Goal: Check status

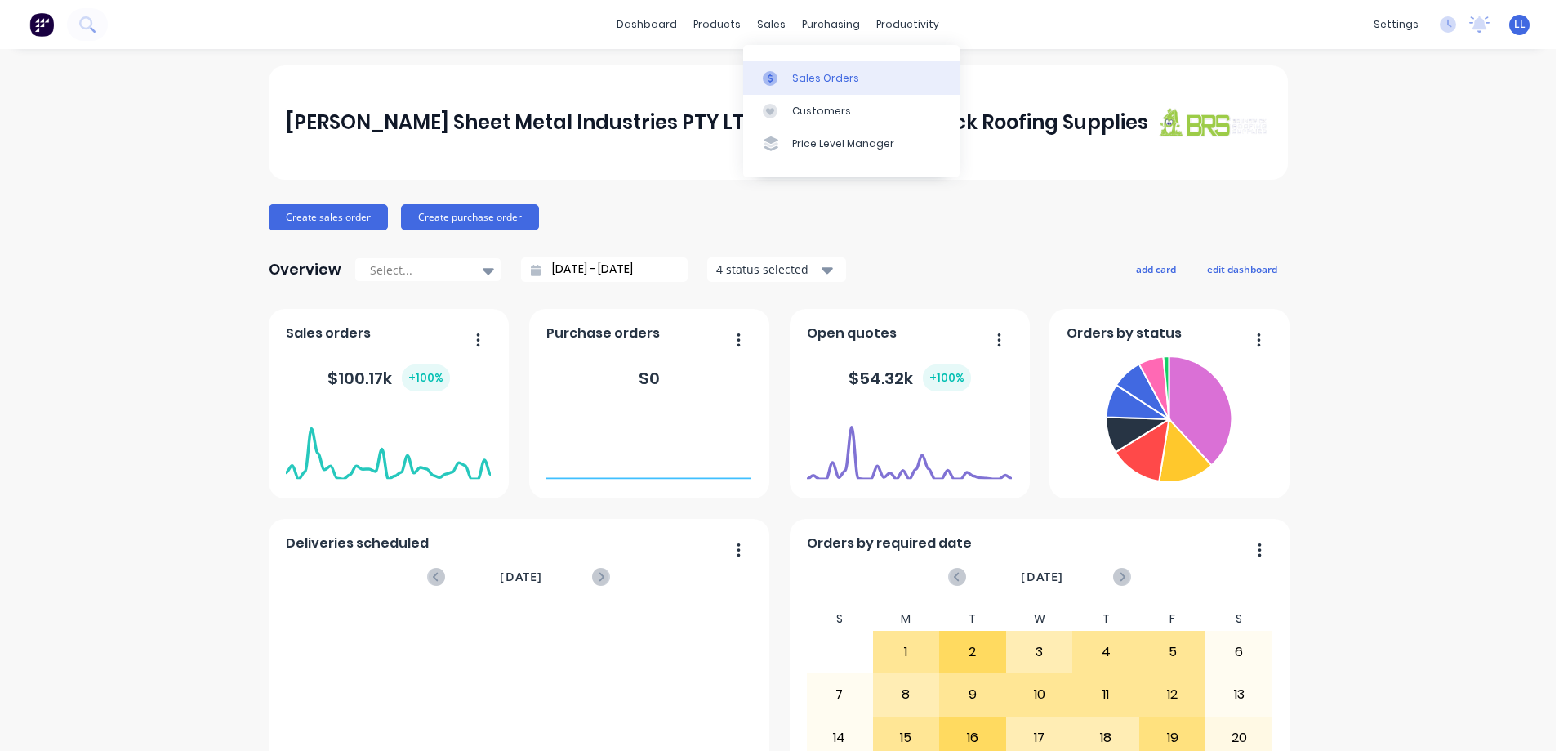
click at [839, 71] on div "Sales Orders" at bounding box center [826, 78] width 67 height 15
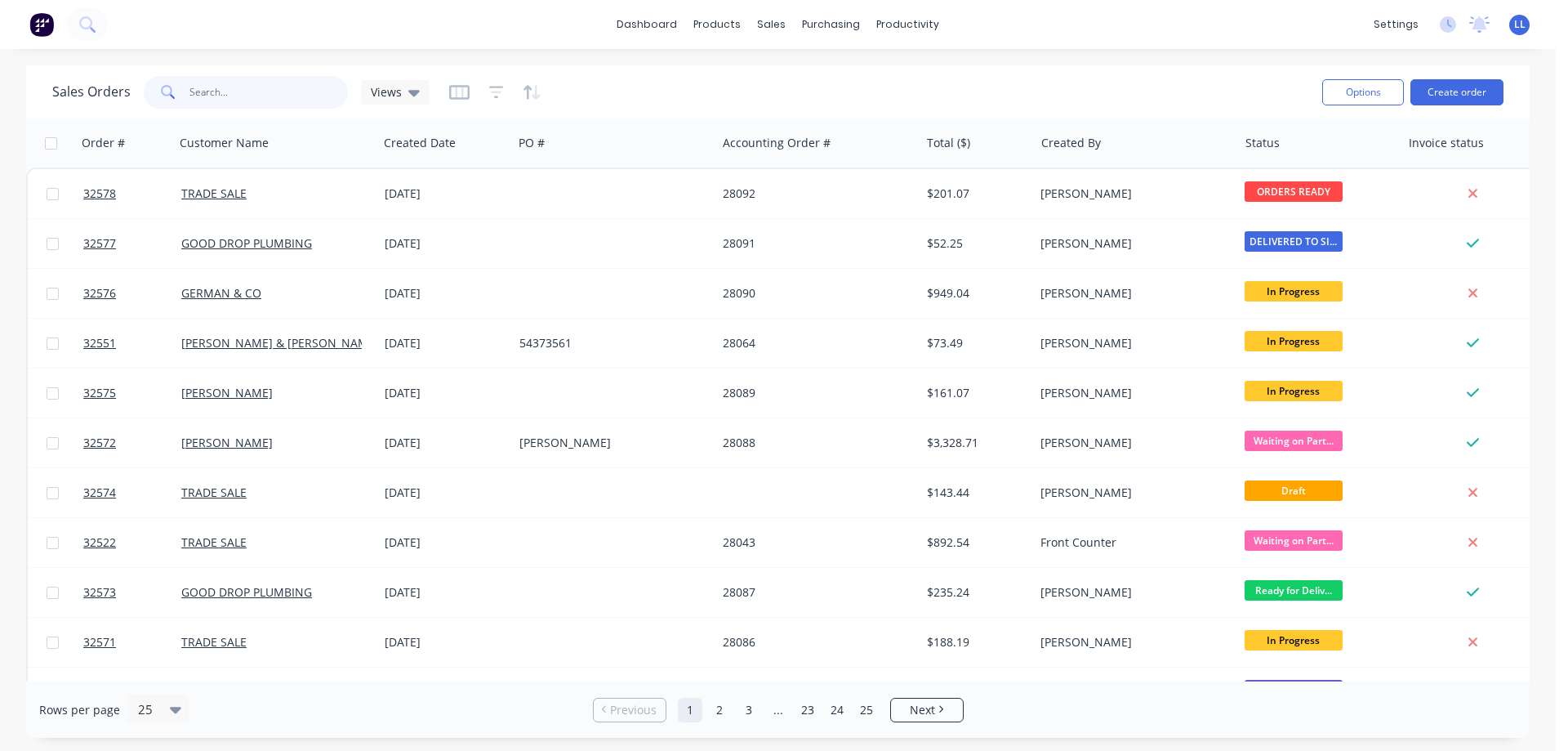
click at [220, 91] on input "text" at bounding box center [269, 92] width 159 height 33
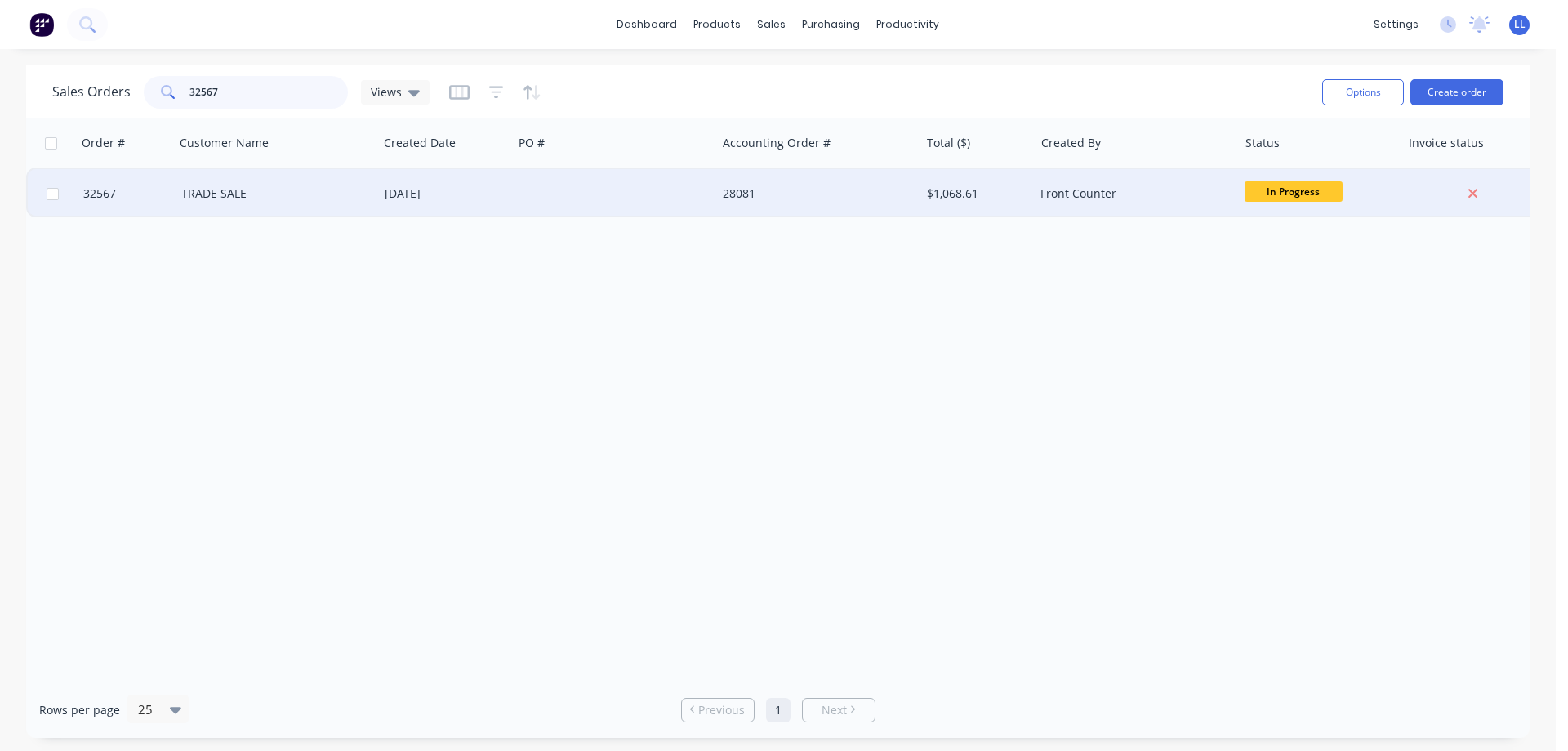
type input "32567"
click at [696, 193] on div at bounding box center [615, 193] width 203 height 49
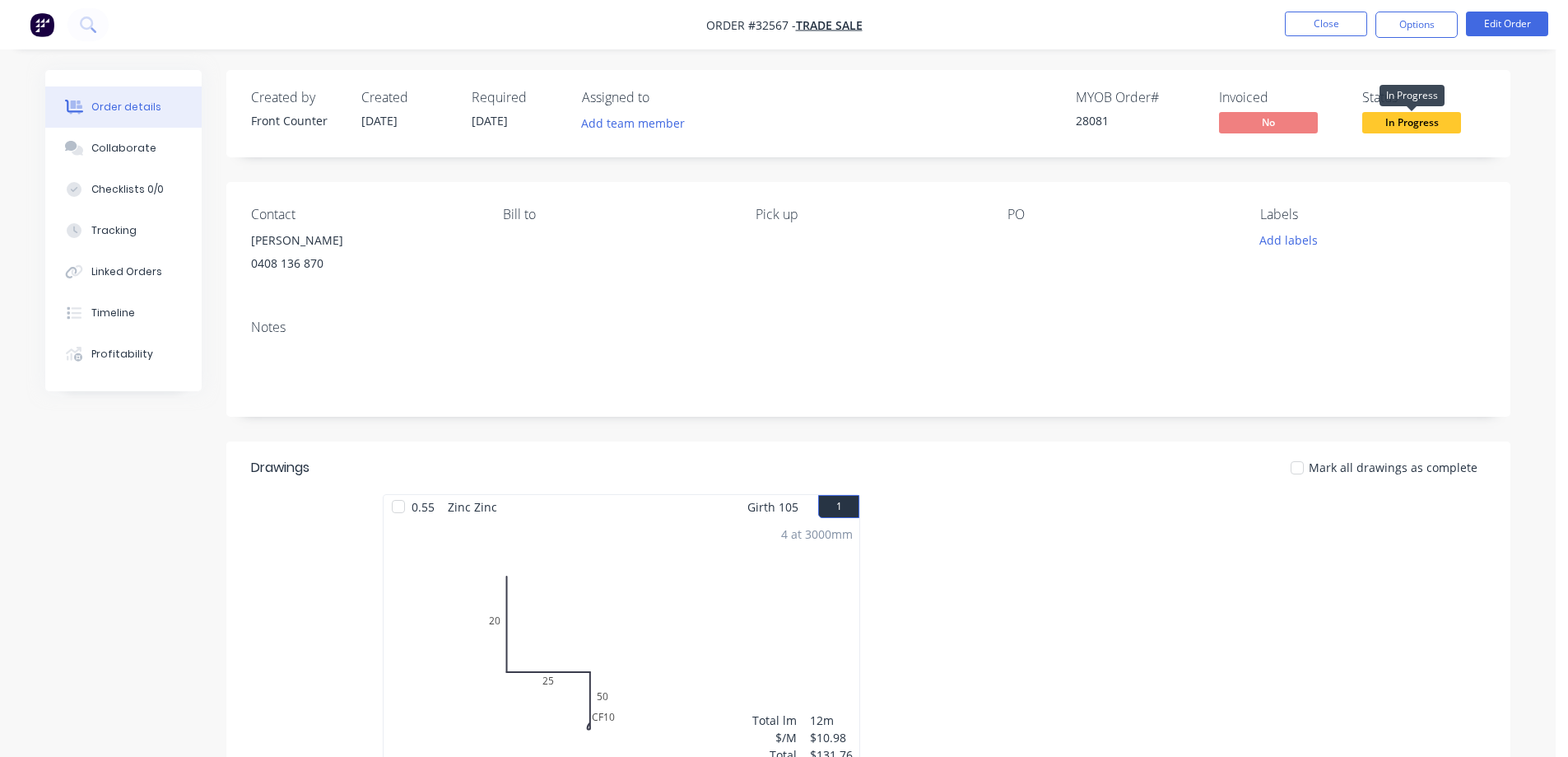
click at [1432, 126] on span "In Progress" at bounding box center [1412, 123] width 99 height 21
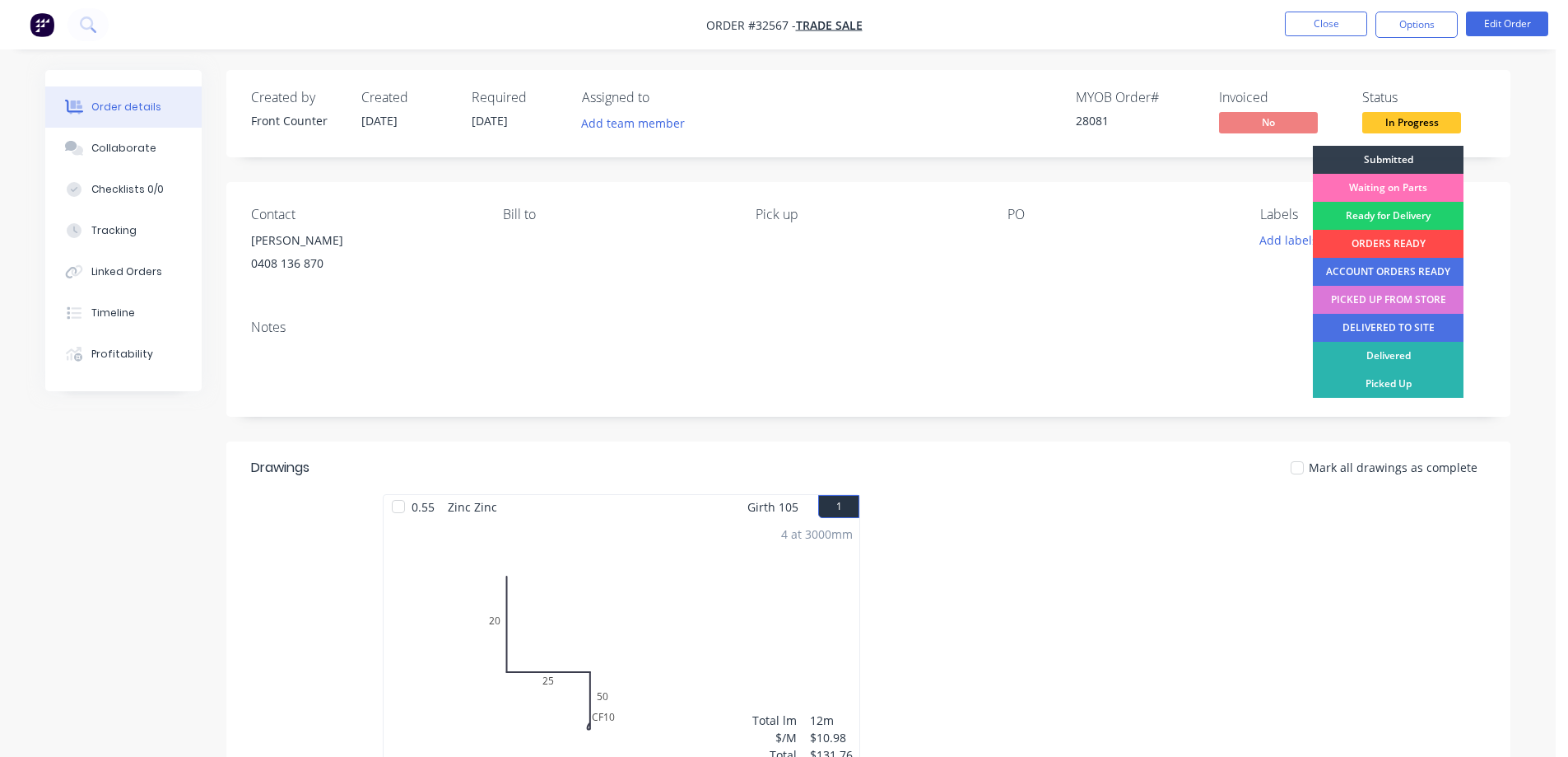
click at [1413, 238] on div "ORDERS READY" at bounding box center [1387, 243] width 150 height 28
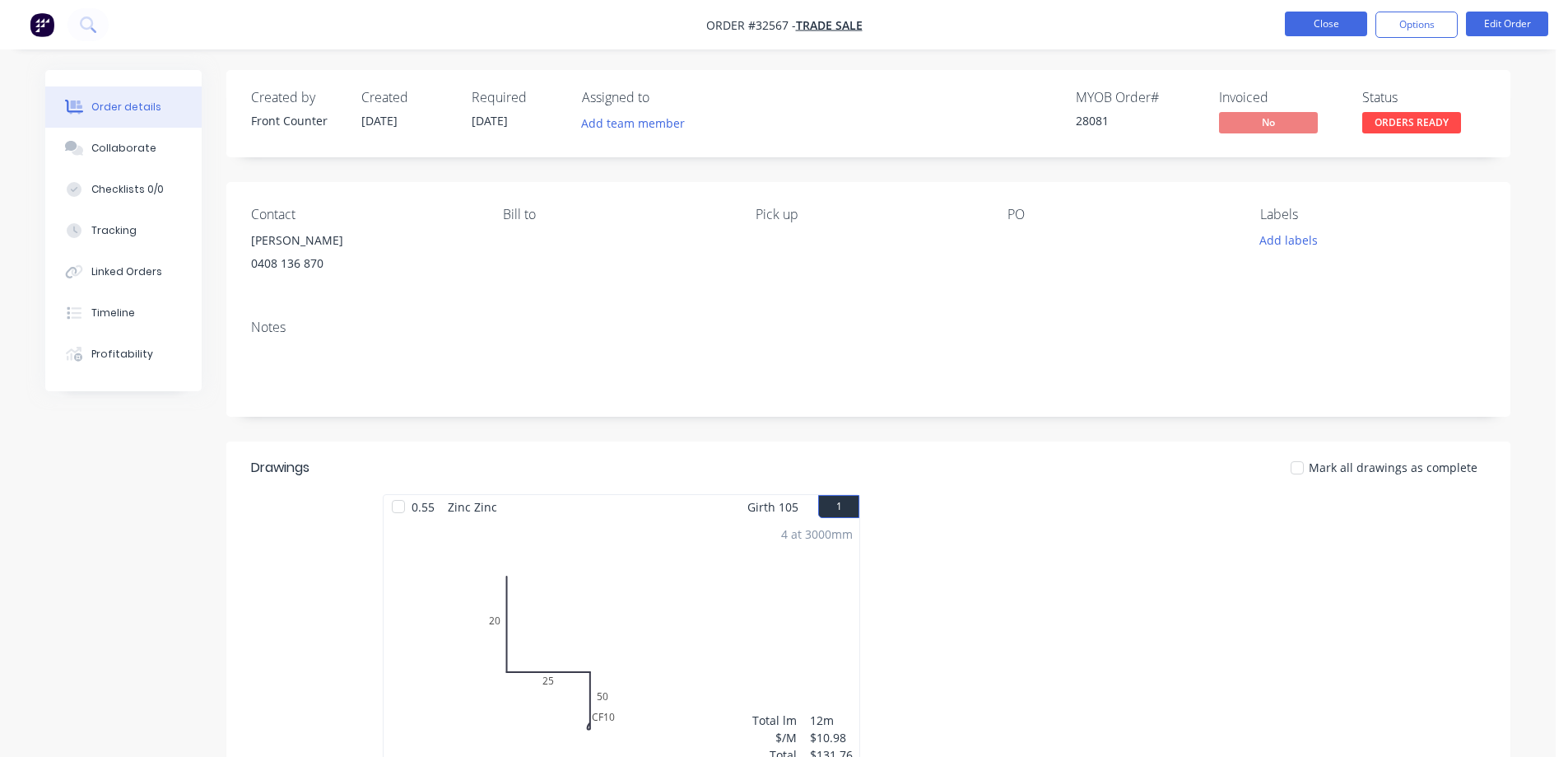
click at [1324, 23] on button "Close" at bounding box center [1326, 23] width 83 height 24
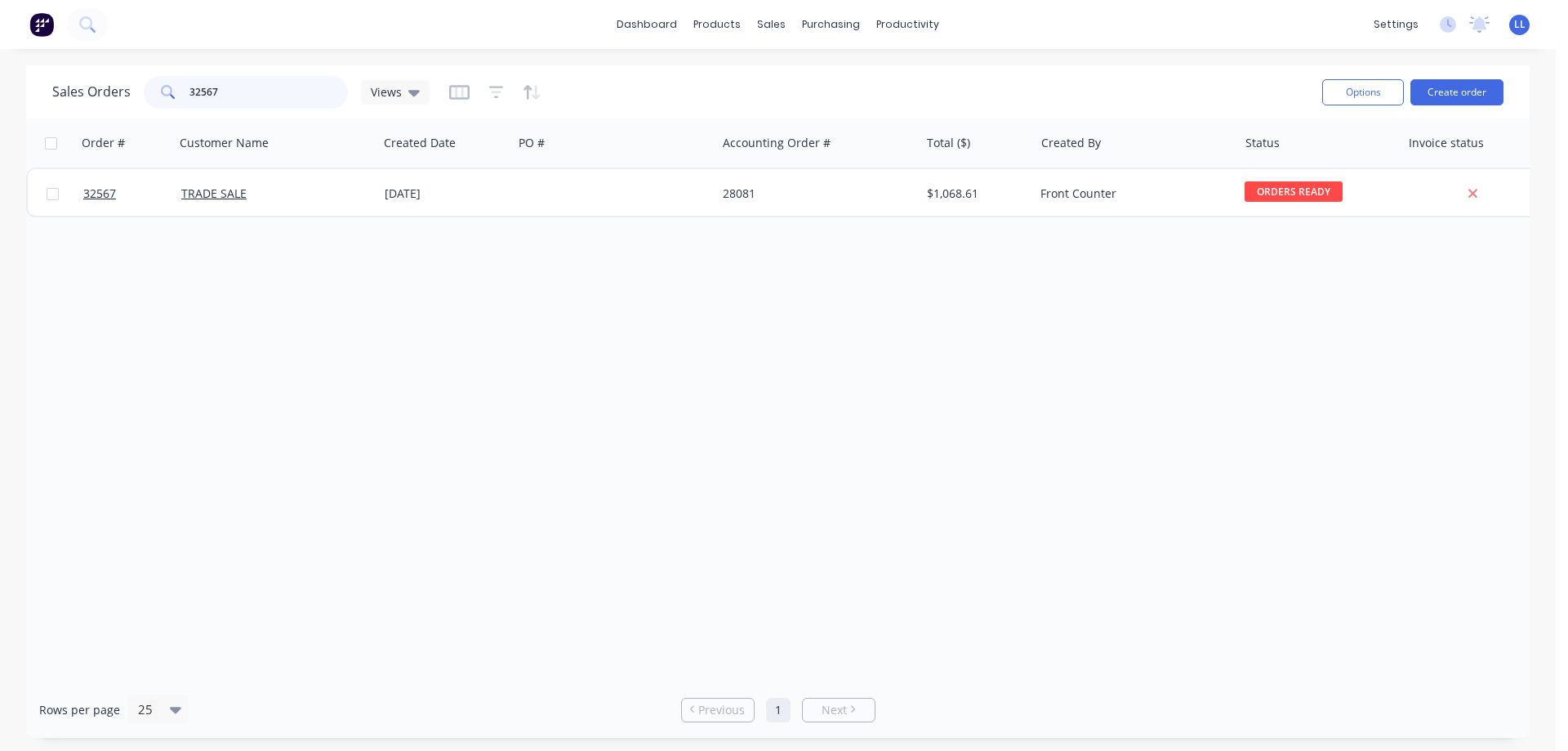
click at [233, 91] on input "32567" at bounding box center [269, 92] width 159 height 33
type input "3"
